Goal: Information Seeking & Learning: Learn about a topic

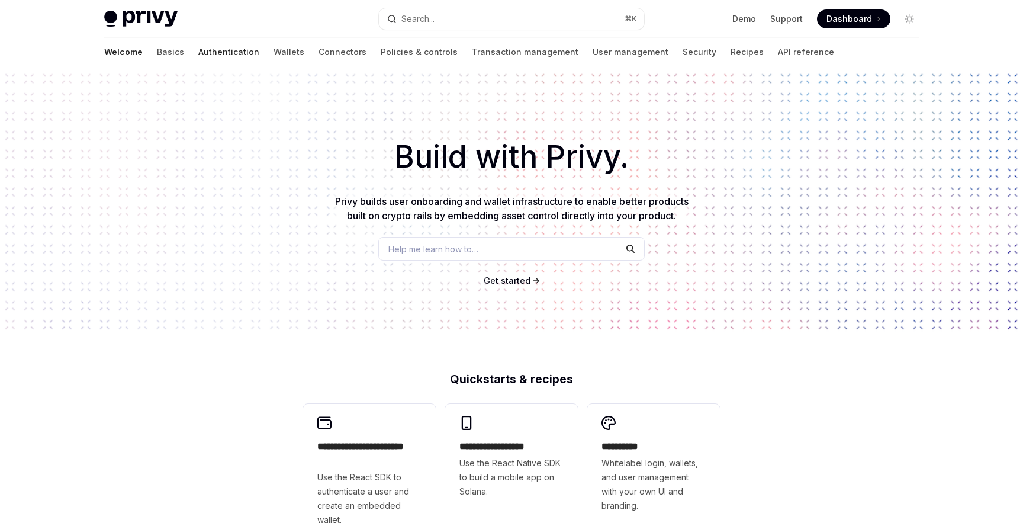
click at [198, 56] on link "Authentication" at bounding box center [228, 52] width 61 height 28
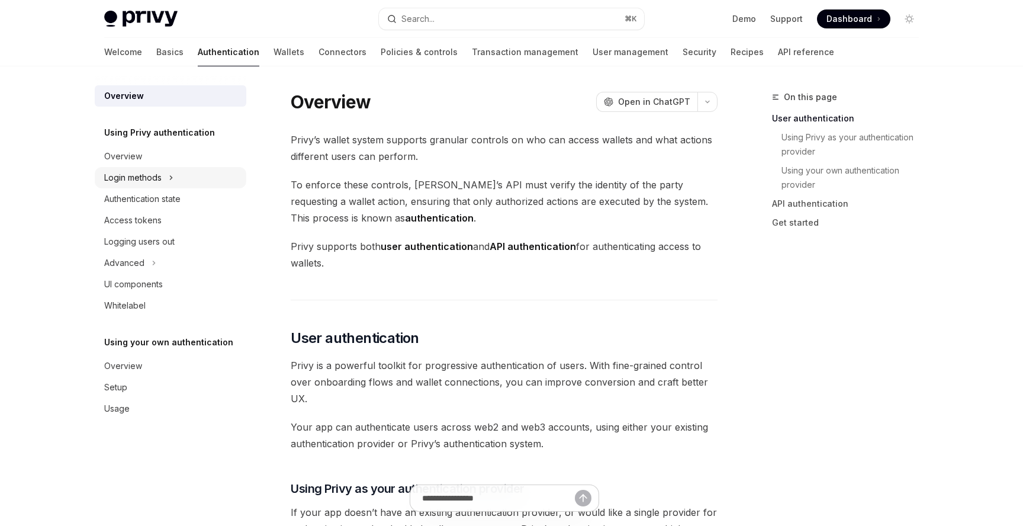
click at [156, 181] on div "Login methods" at bounding box center [132, 178] width 57 height 14
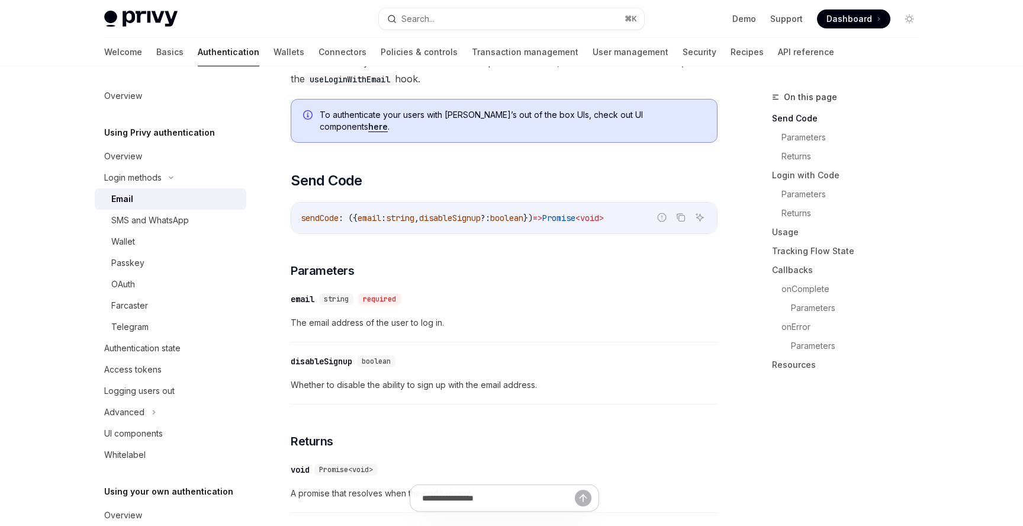
scroll to position [251, 0]
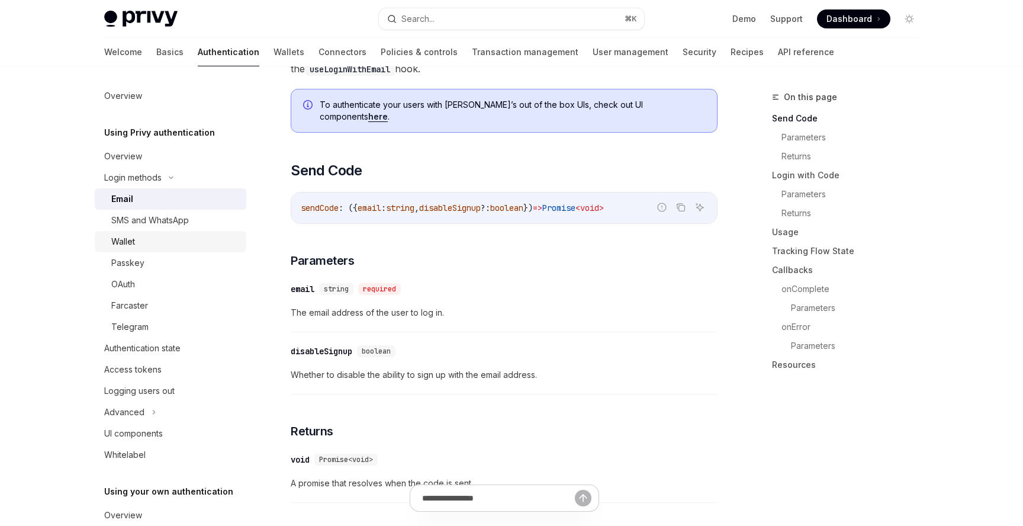
click at [155, 236] on div "Wallet" at bounding box center [175, 241] width 128 height 14
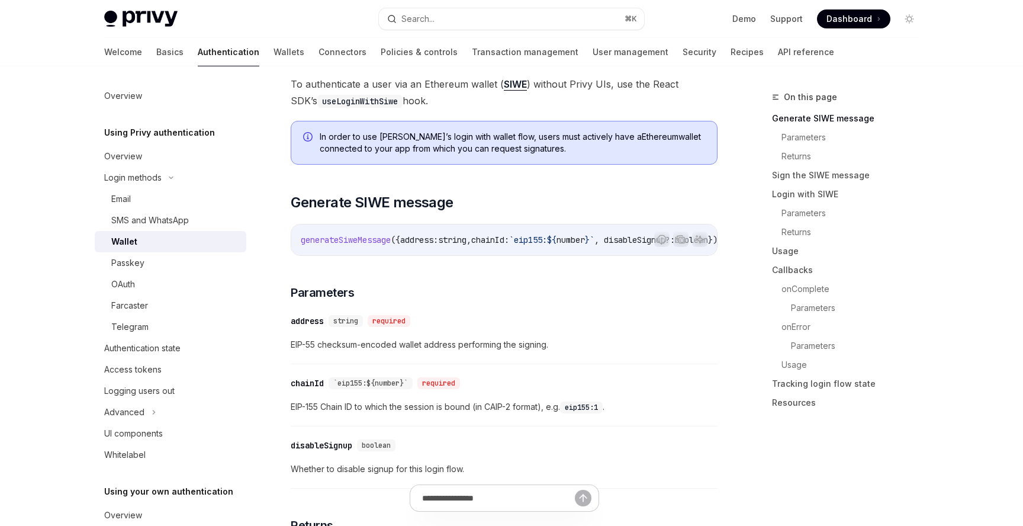
scroll to position [321, 0]
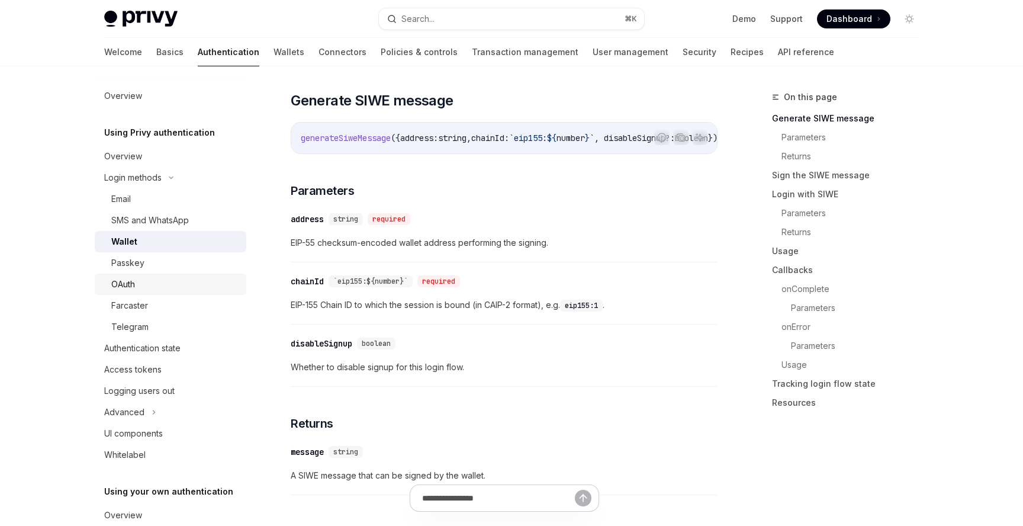
click at [159, 287] on div "OAuth" at bounding box center [175, 284] width 128 height 14
type textarea "*"
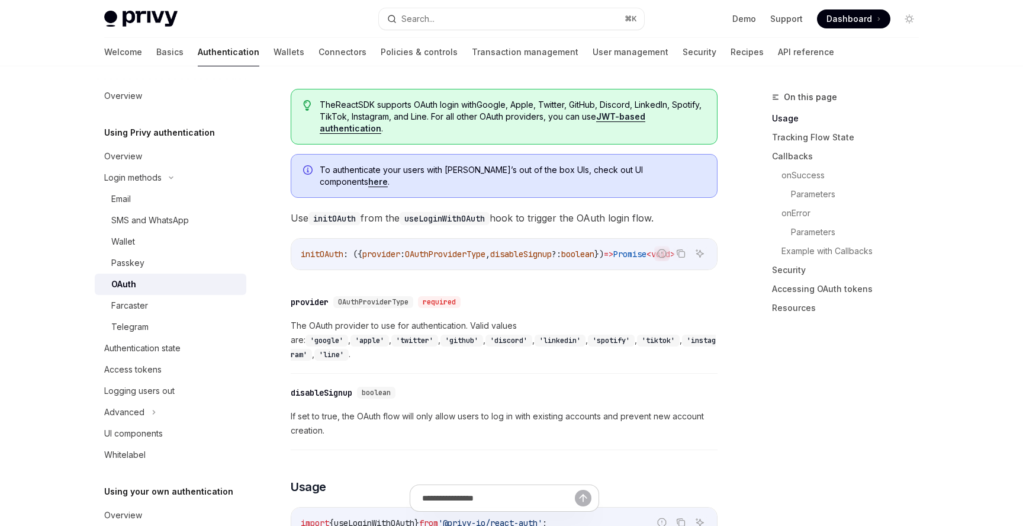
scroll to position [507, 0]
